Goal: Task Accomplishment & Management: Use online tool/utility

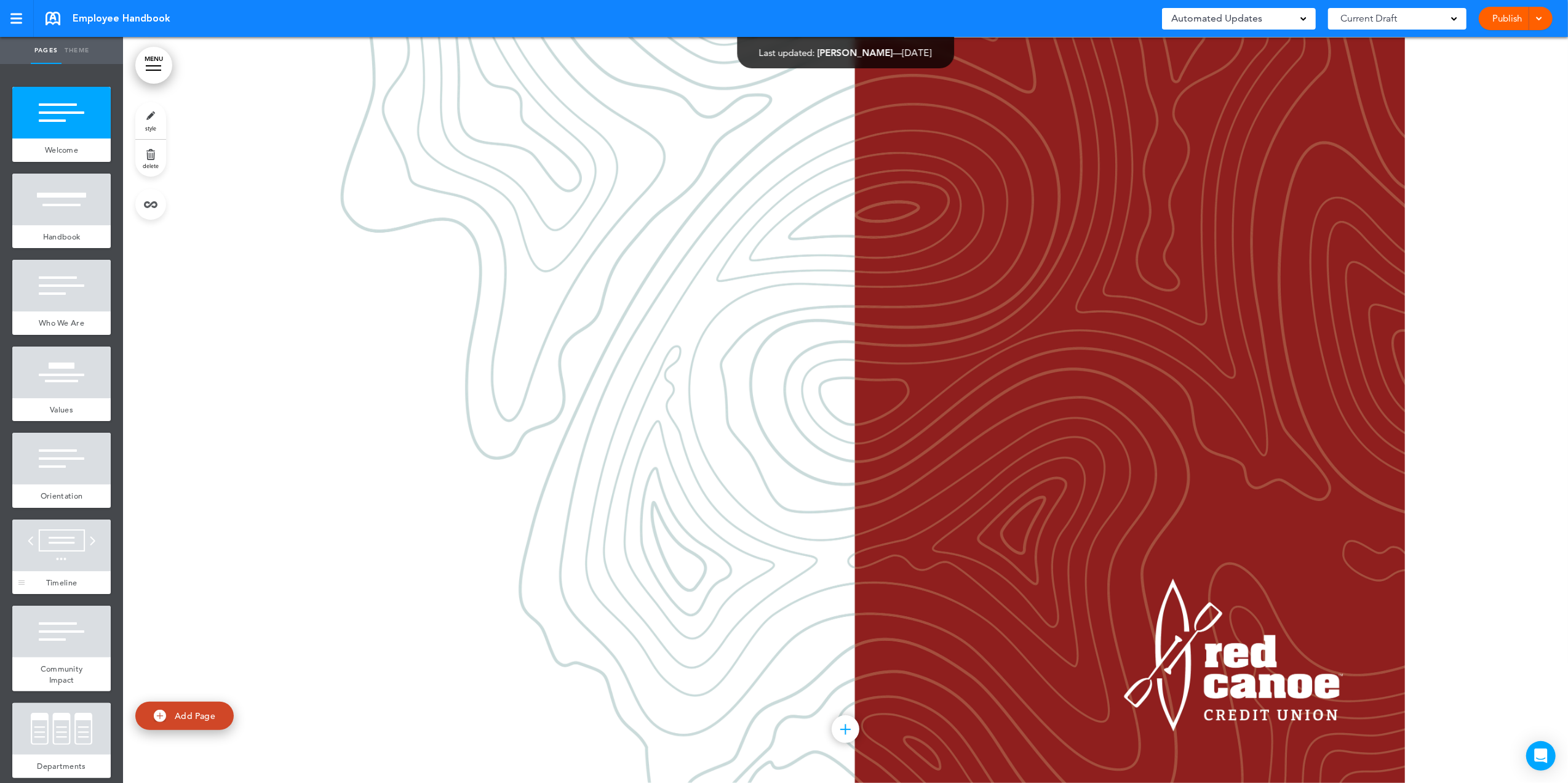
click at [59, 563] on div at bounding box center [61, 545] width 98 height 51
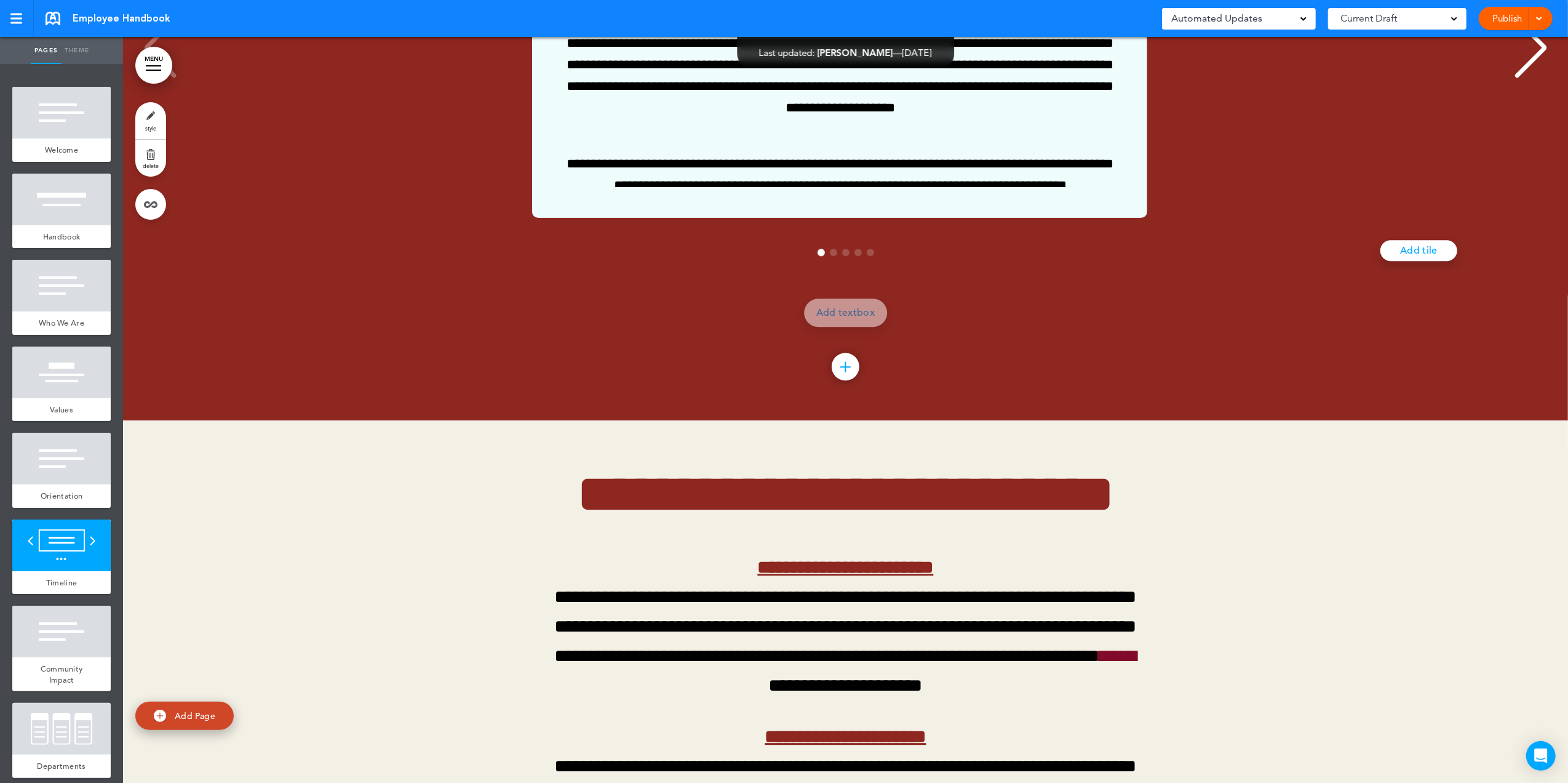
click at [867, 256] on span "Go to slide 5" at bounding box center [870, 252] width 8 height 8
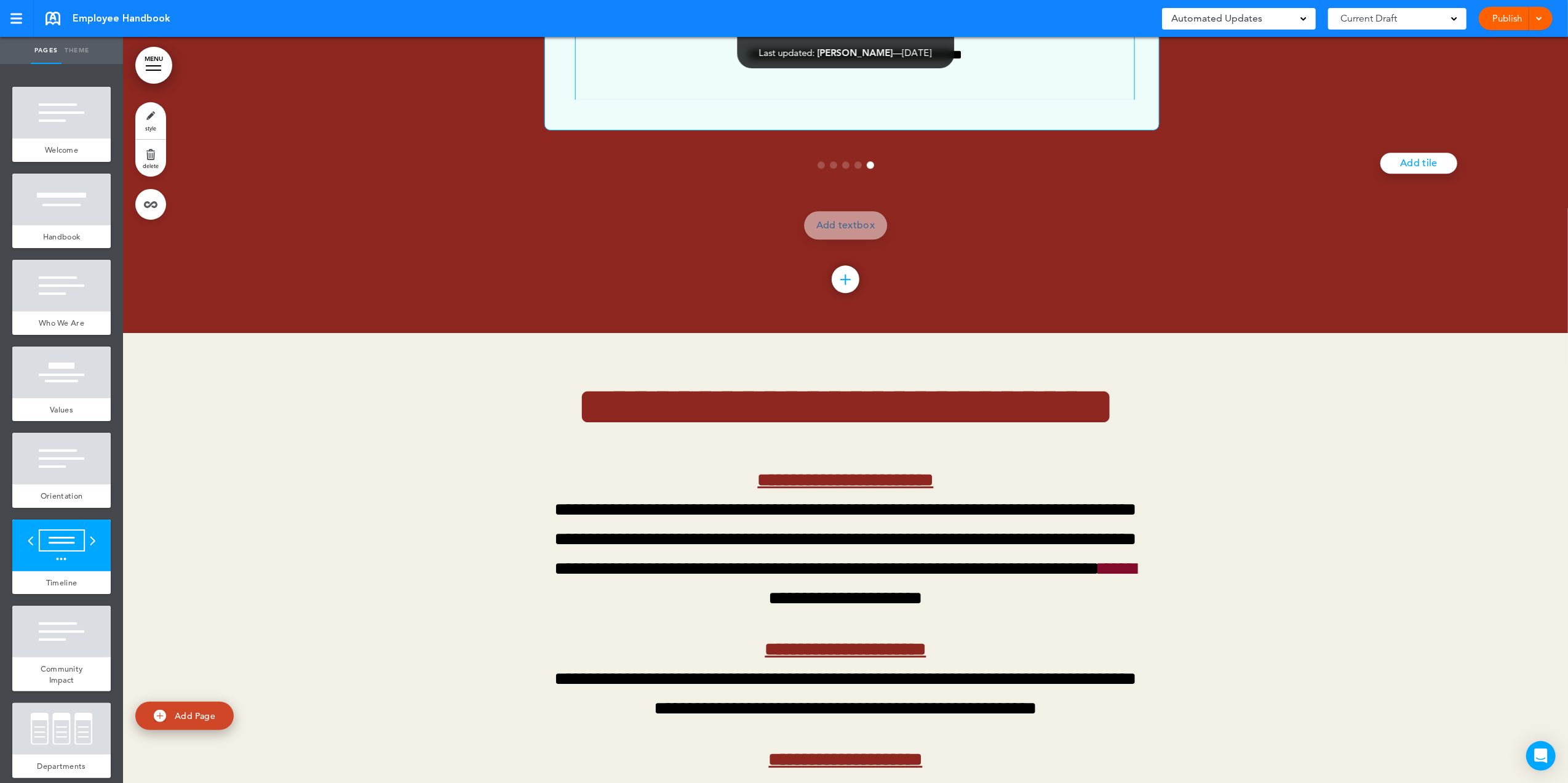
scroll to position [8210, 0]
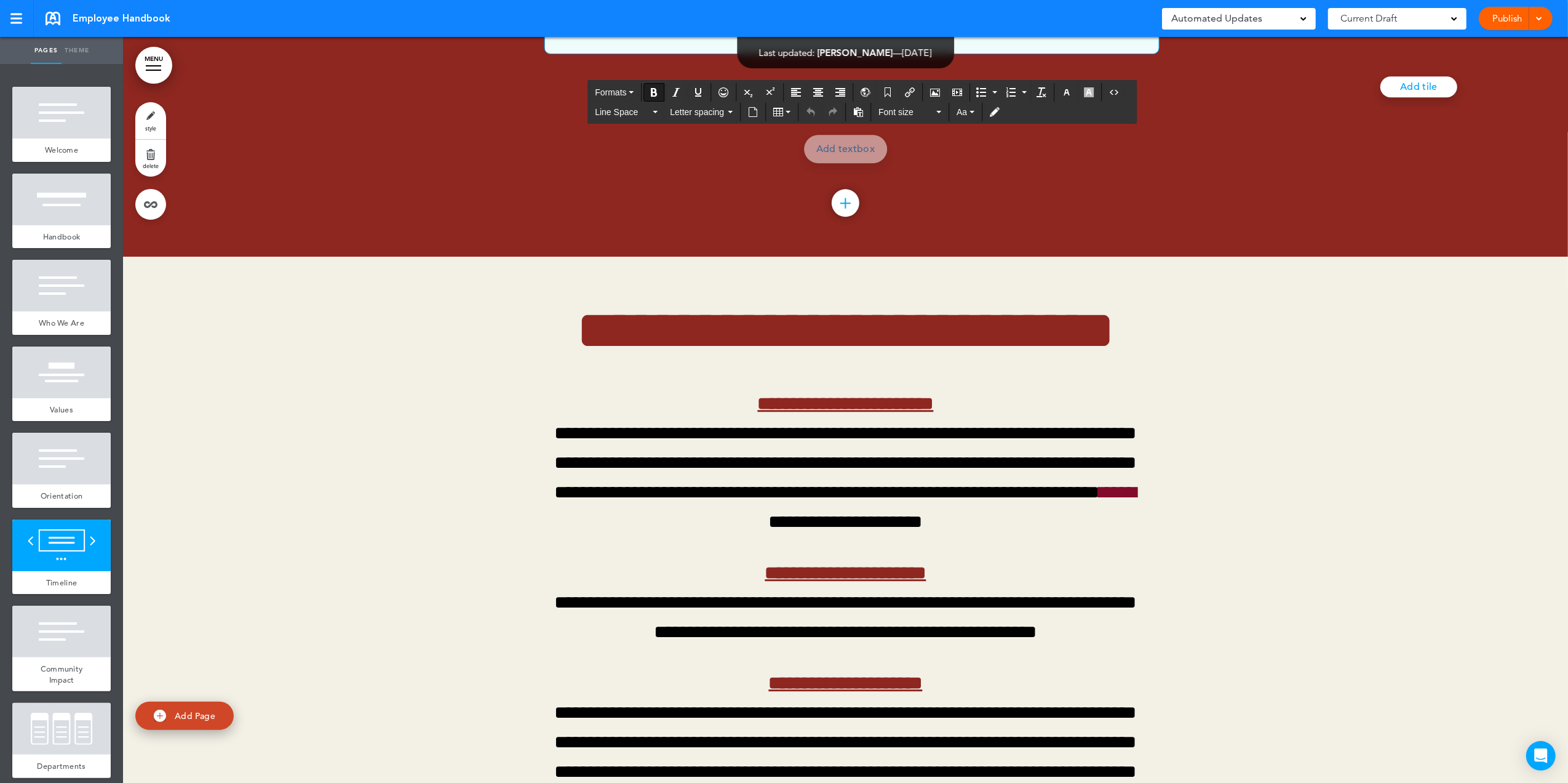
drag, startPoint x: 1097, startPoint y: 308, endPoint x: 577, endPoint y: 311, distance: 520.0
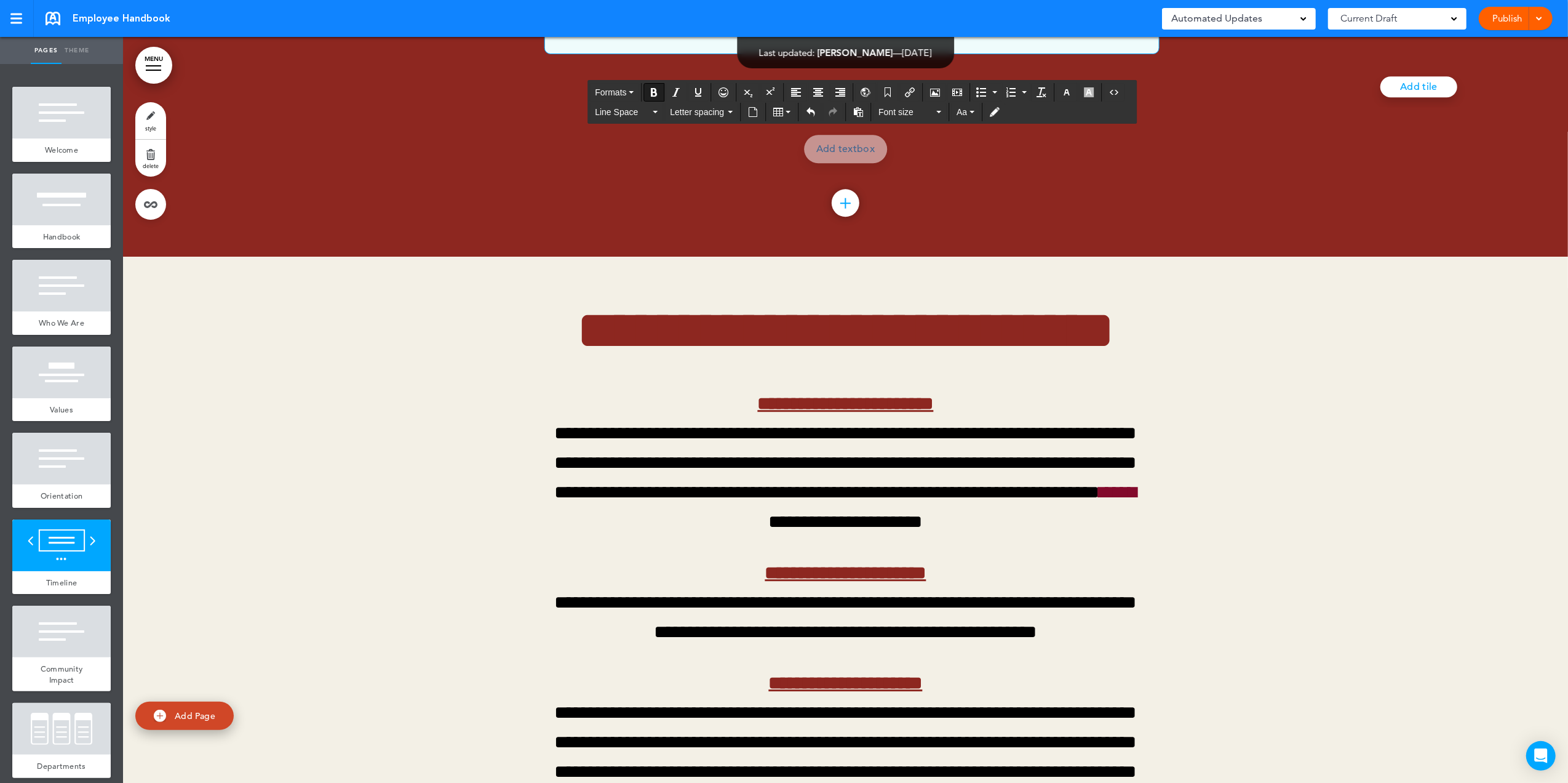
drag, startPoint x: 758, startPoint y: 235, endPoint x: 847, endPoint y: 237, distance: 89.0
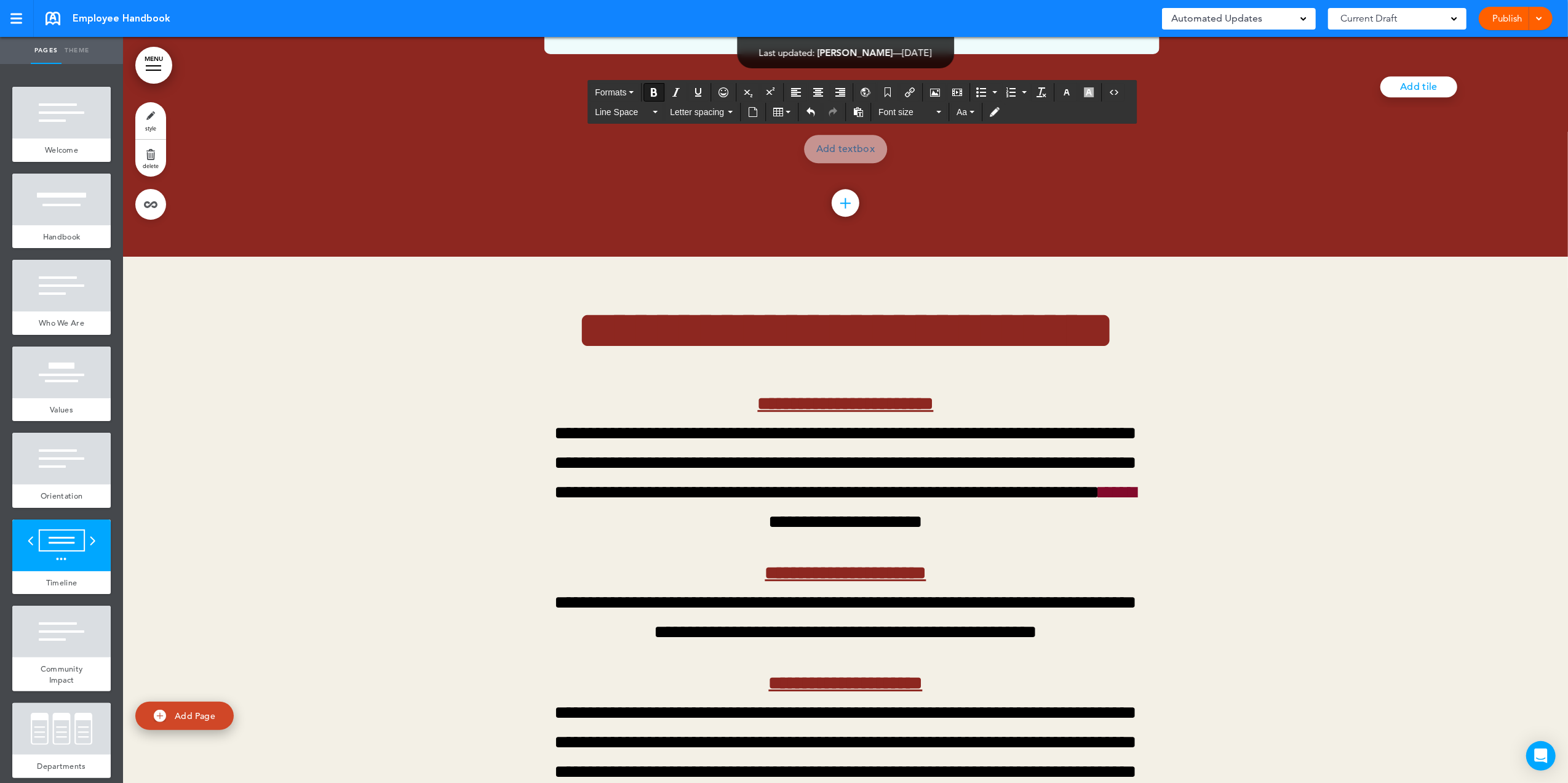
click at [658, 98] on button "Bold" at bounding box center [654, 93] width 19 height 17
drag, startPoint x: 742, startPoint y: 269, endPoint x: 807, endPoint y: 264, distance: 65.2
click at [655, 96] on icon "Bold" at bounding box center [655, 93] width 10 height 10
click at [655, 93] on icon "Bold" at bounding box center [655, 93] width 10 height 10
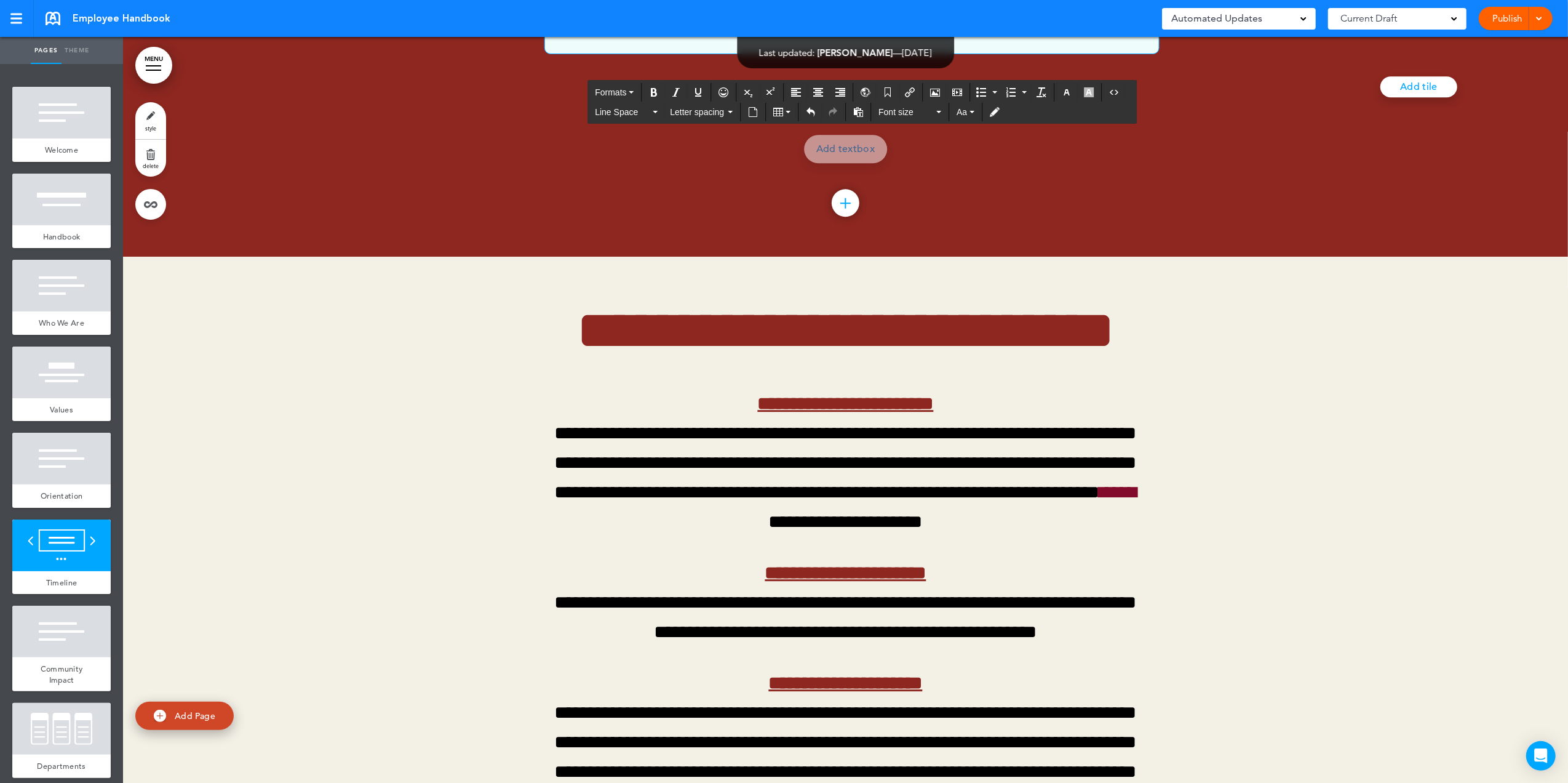
drag, startPoint x: 757, startPoint y: 235, endPoint x: 849, endPoint y: 234, distance: 92.0
click at [658, 95] on icon "Bold" at bounding box center [655, 93] width 10 height 10
drag, startPoint x: 758, startPoint y: 304, endPoint x: 827, endPoint y: 304, distance: 69.0
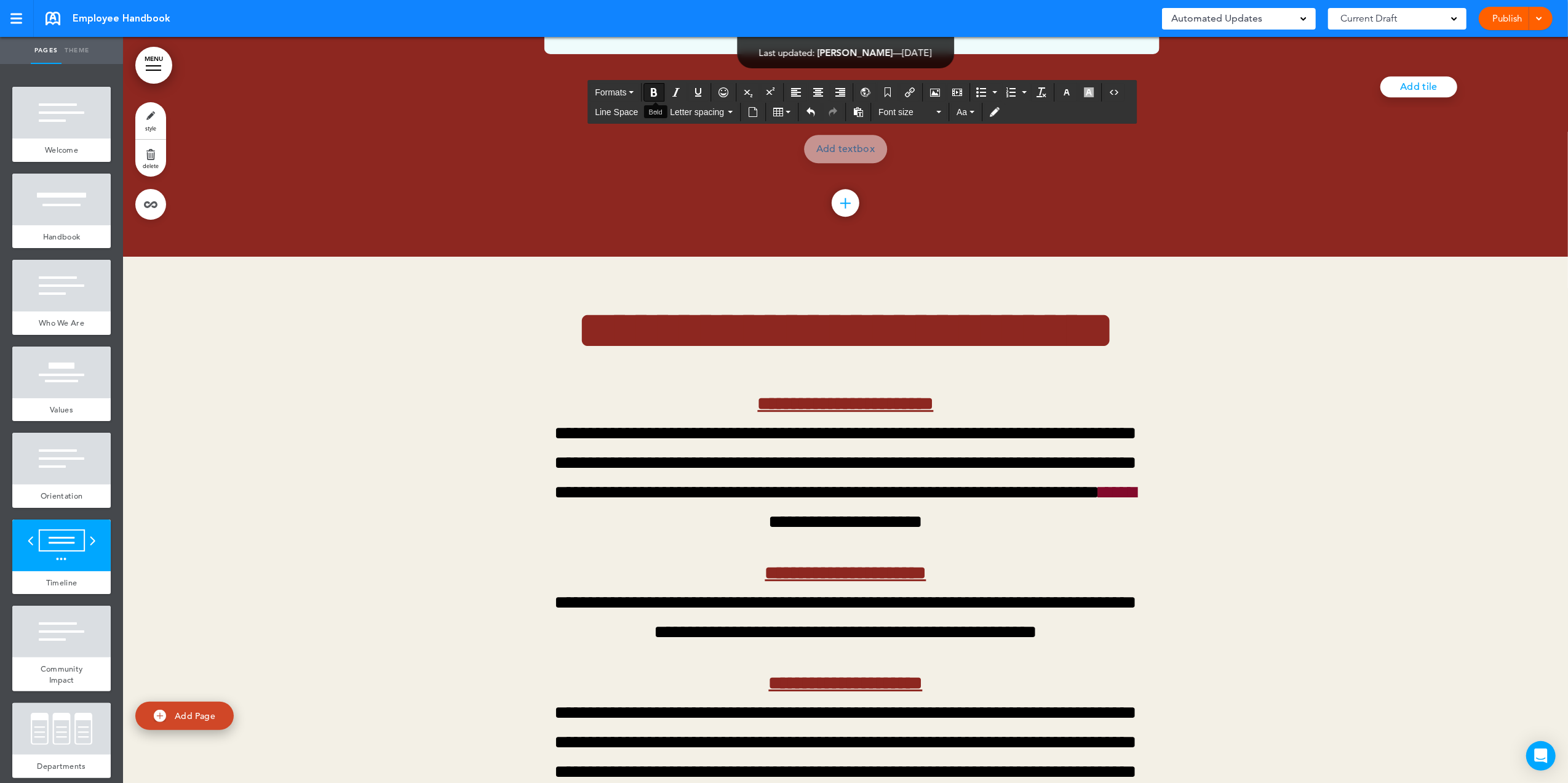
click at [652, 95] on icon "Bold" at bounding box center [655, 93] width 10 height 10
click at [650, 93] on icon "Bold" at bounding box center [655, 93] width 10 height 10
click at [1540, 18] on span at bounding box center [1539, 18] width 8 height 8
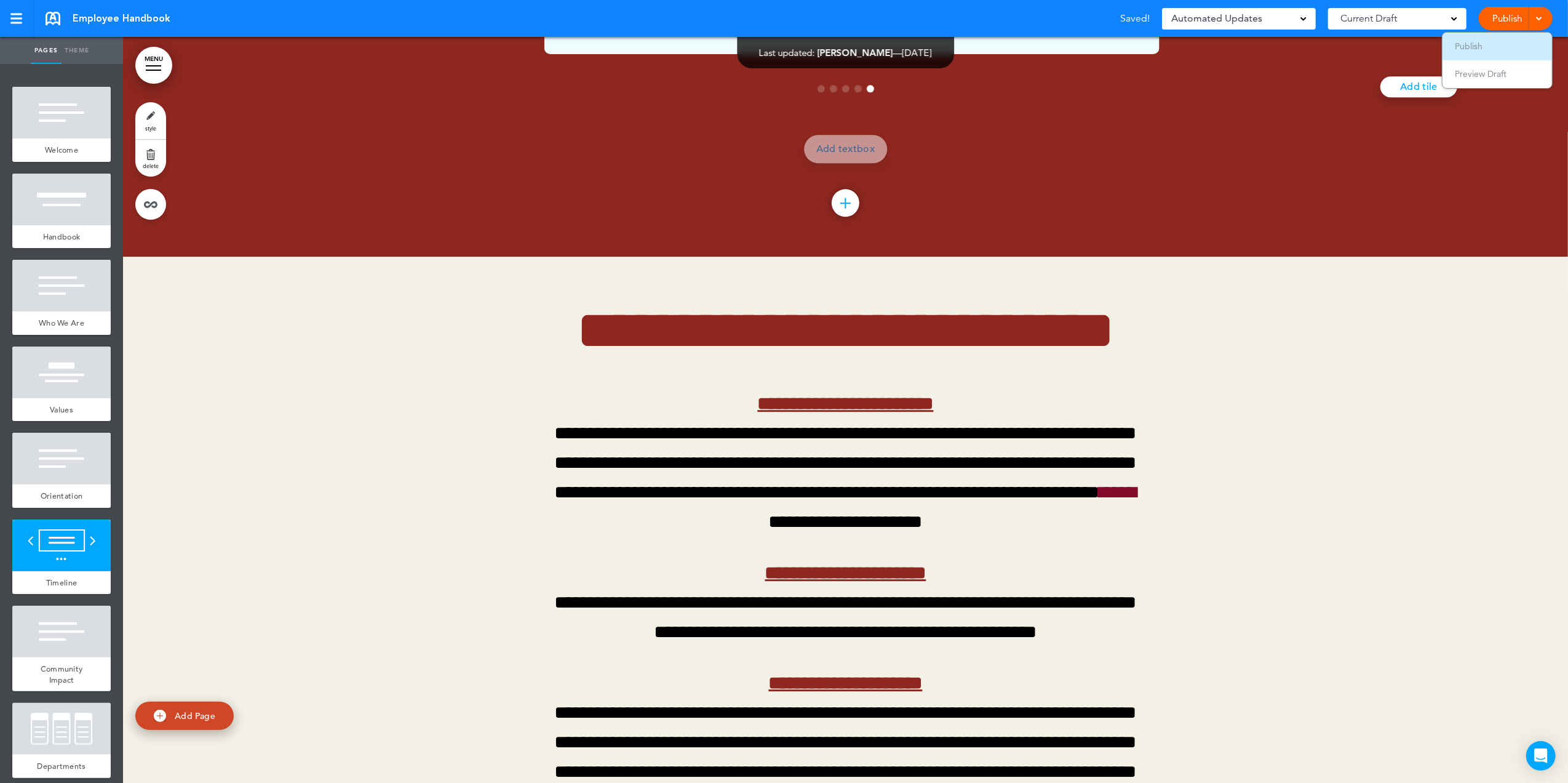
click at [1499, 42] on li "Publish" at bounding box center [1497, 46] width 109 height 28
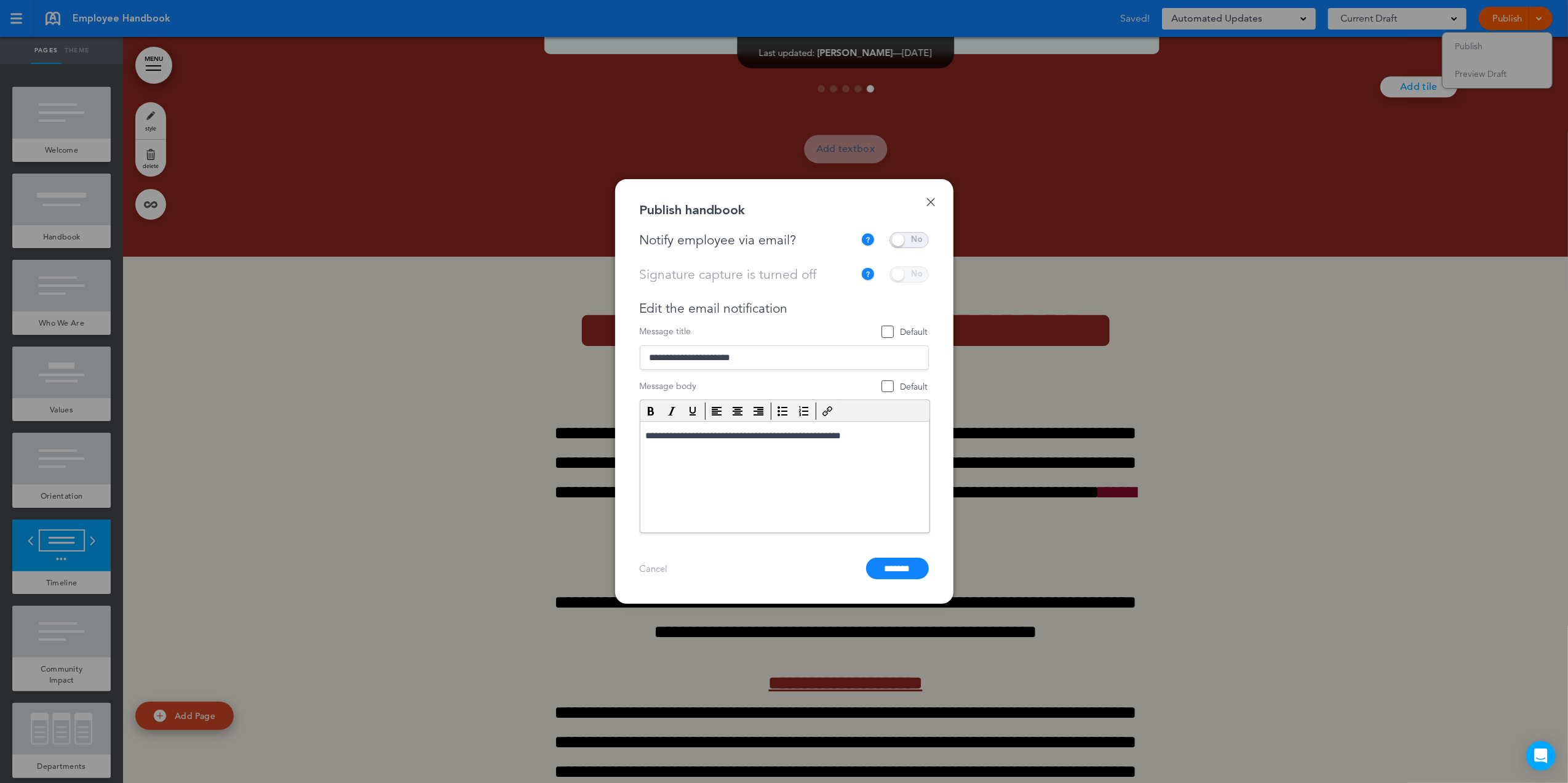
click at [902, 234] on span at bounding box center [909, 240] width 40 height 16
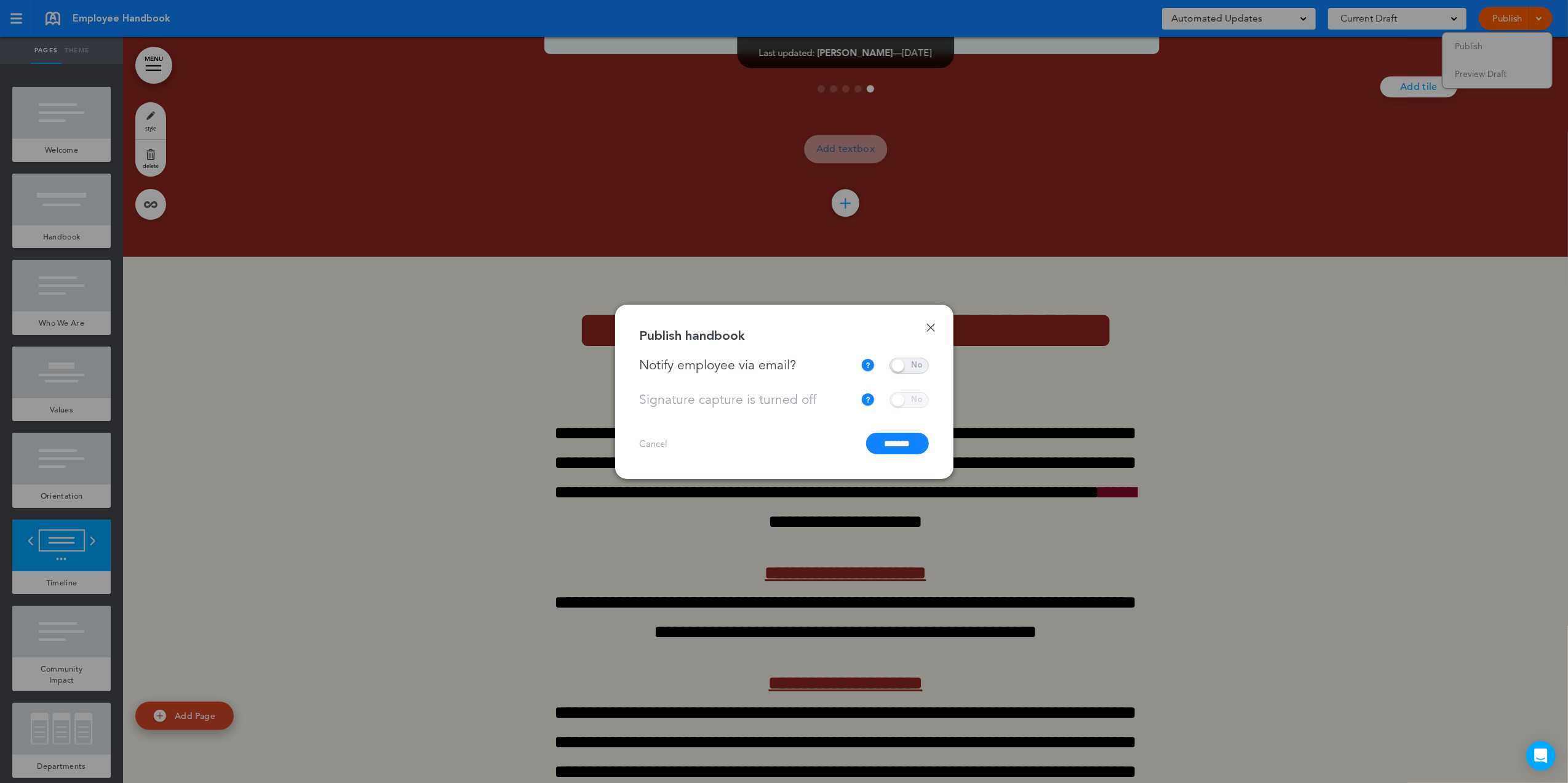
click at [884, 448] on input "*******" at bounding box center [897, 443] width 63 height 22
